Goal: Find specific page/section: Find specific page/section

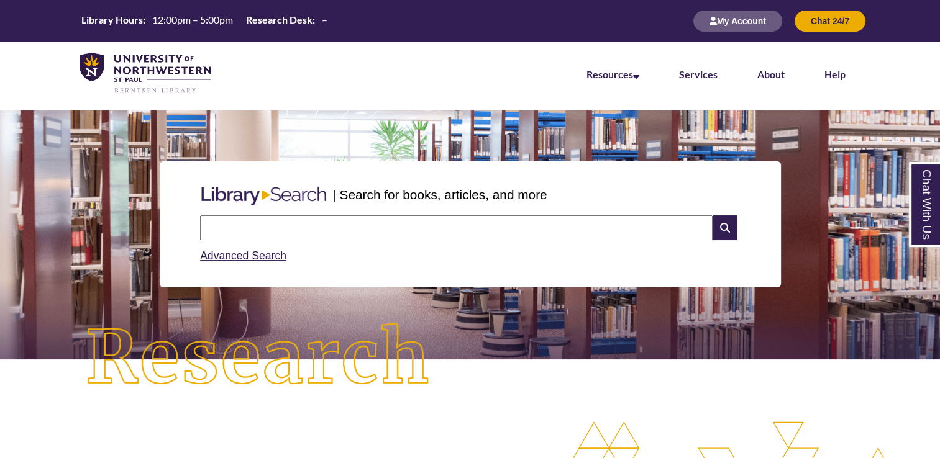
click at [383, 230] on input "text" at bounding box center [456, 228] width 512 height 25
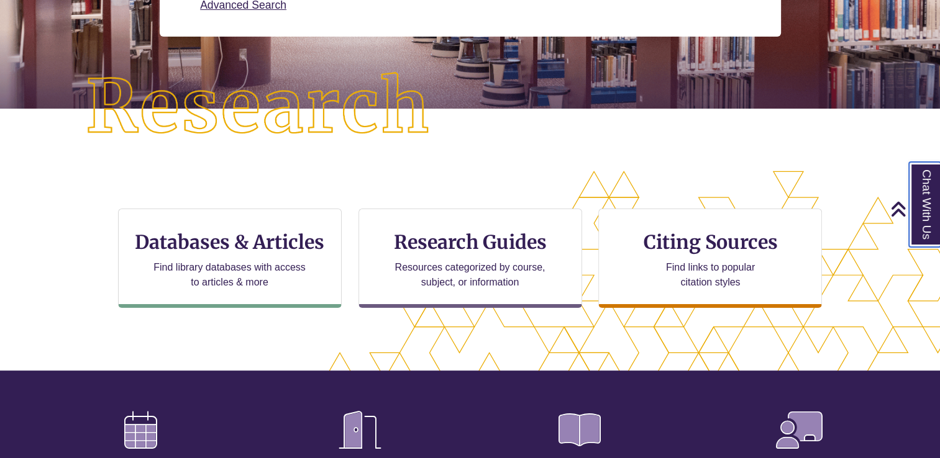
scroll to position [255, 0]
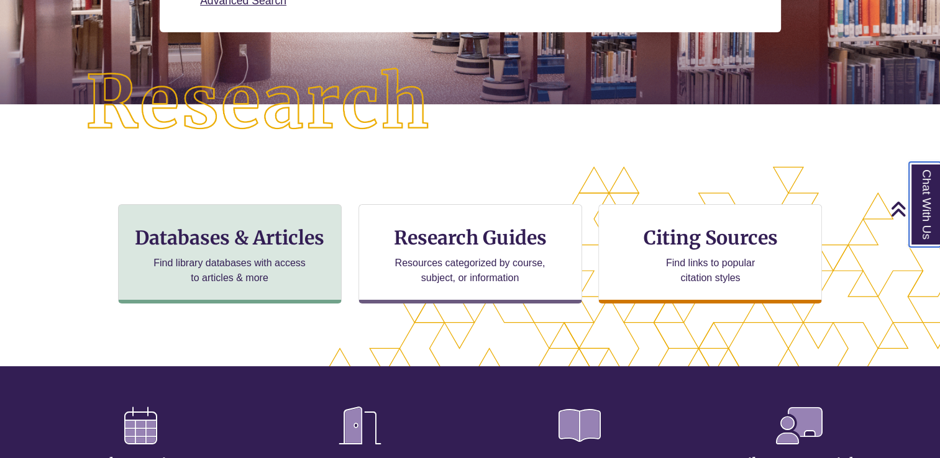
click at [263, 261] on p "Find library databases with access to articles & more" at bounding box center [229, 271] width 162 height 30
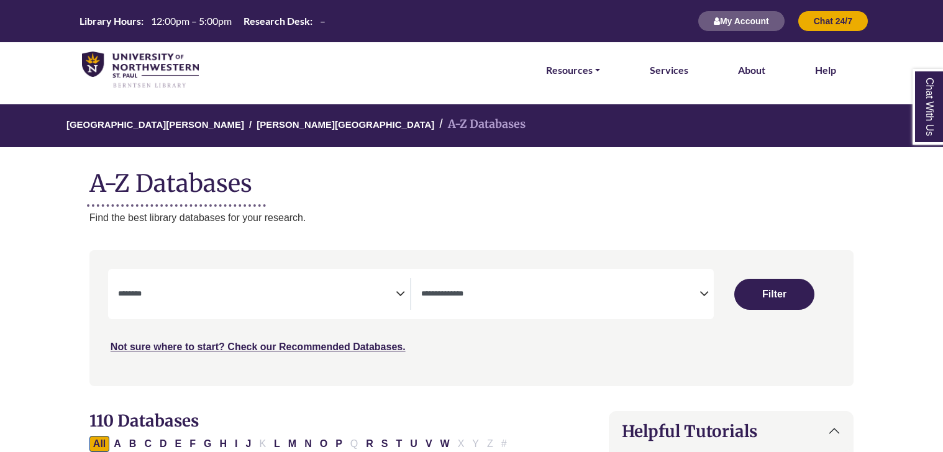
select select "Database Subject Filter"
select select "Database Types Filter"
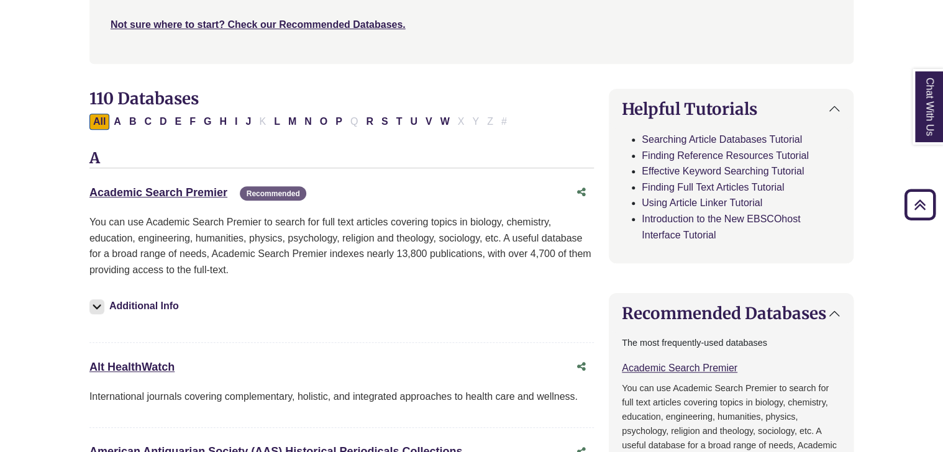
scroll to position [323, 0]
click at [278, 199] on span "Recommended" at bounding box center [273, 193] width 66 height 14
click at [191, 197] on link "Academic Search Premier This link opens in a new window" at bounding box center [158, 192] width 138 height 12
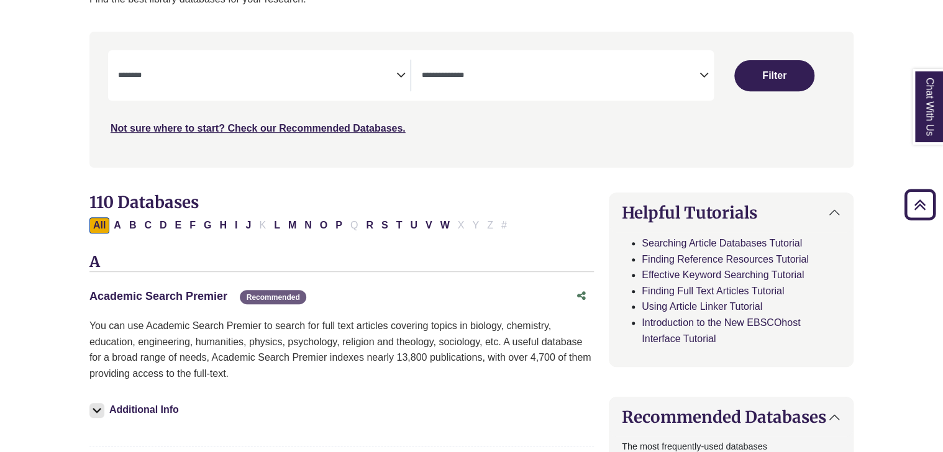
scroll to position [0, 0]
